Goal: Transaction & Acquisition: Purchase product/service

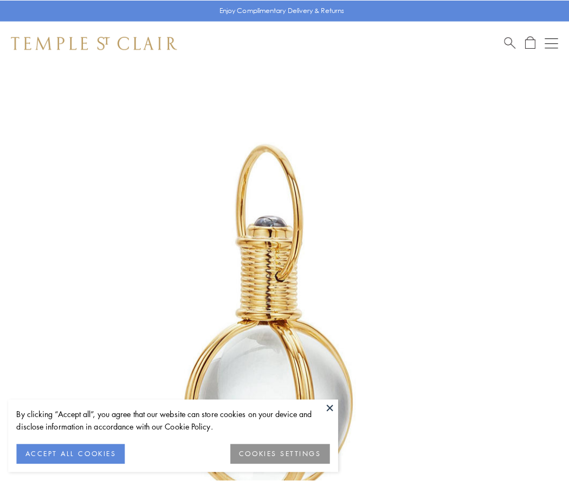
scroll to position [283, 0]
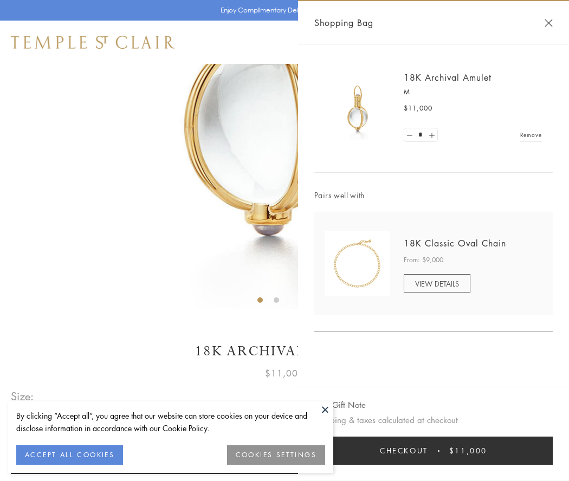
click at [434, 451] on button "Checkout $11,000" at bounding box center [433, 451] width 238 height 28
